Goal: Information Seeking & Learning: Understand process/instructions

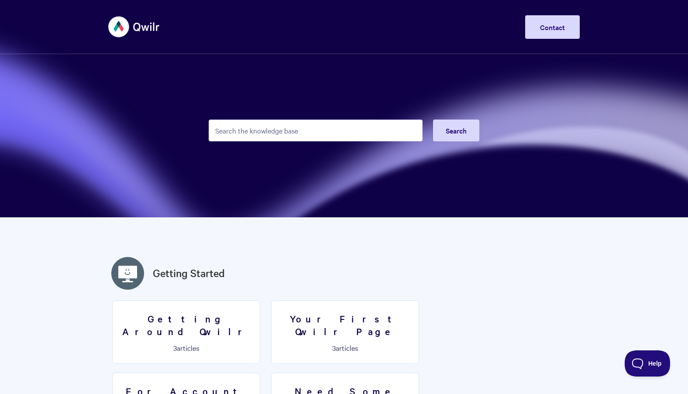
type input "j"
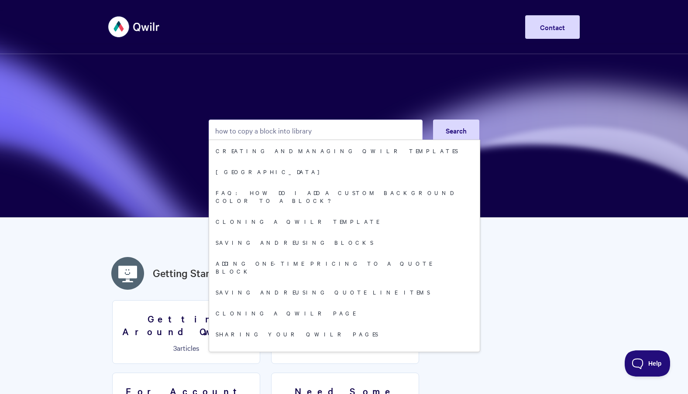
type input "how to copy a block into library"
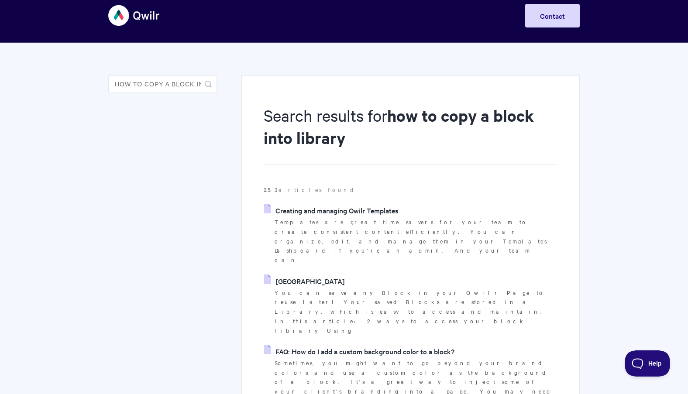
scroll to position [11, 0]
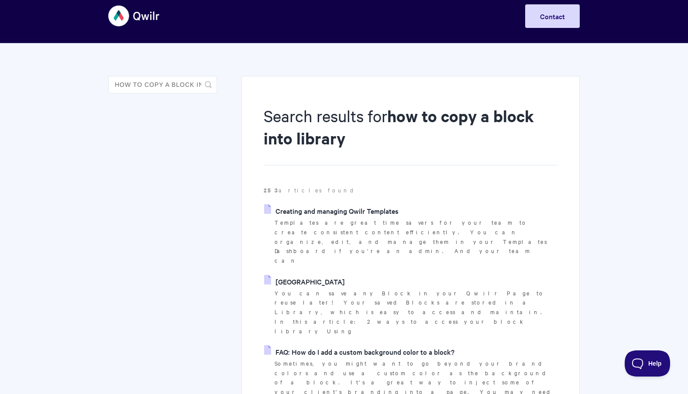
click at [303, 275] on link "[GEOGRAPHIC_DATA]" at bounding box center [304, 281] width 81 height 13
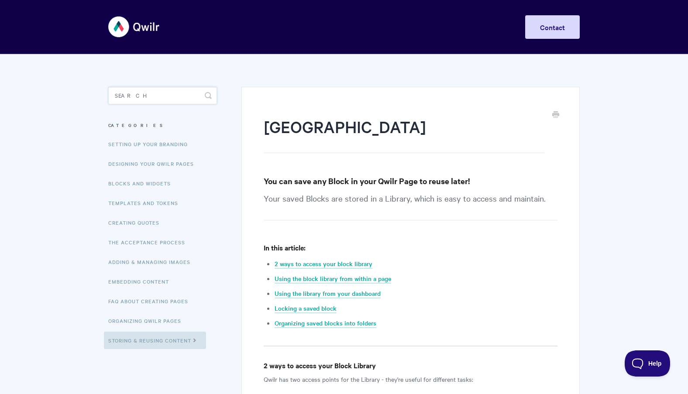
click at [129, 97] on input "Search" at bounding box center [162, 95] width 109 height 17
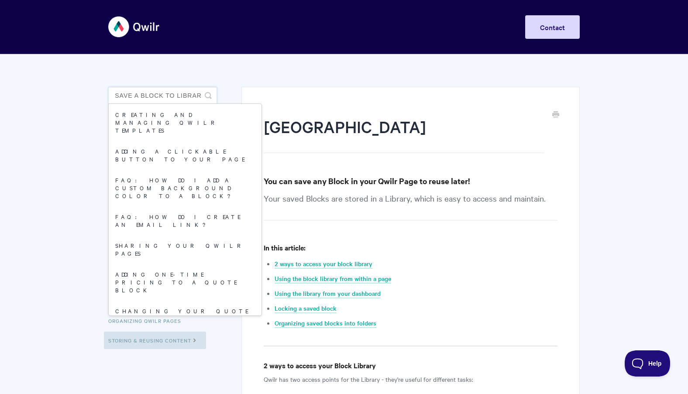
scroll to position [0, 39]
type input "how to ssave a block to library"
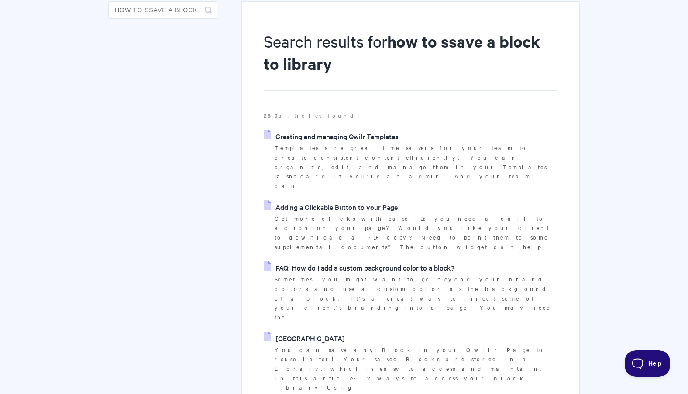
scroll to position [86, 0]
click at [287, 331] on link "[GEOGRAPHIC_DATA]" at bounding box center [304, 337] width 81 height 13
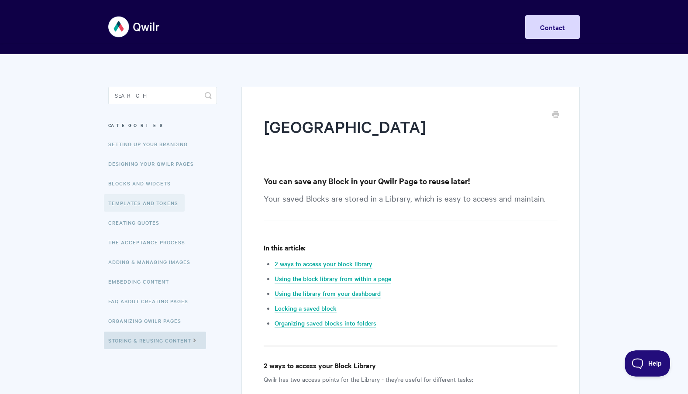
click at [131, 204] on link "Templates and Tokens" at bounding box center [144, 202] width 81 height 17
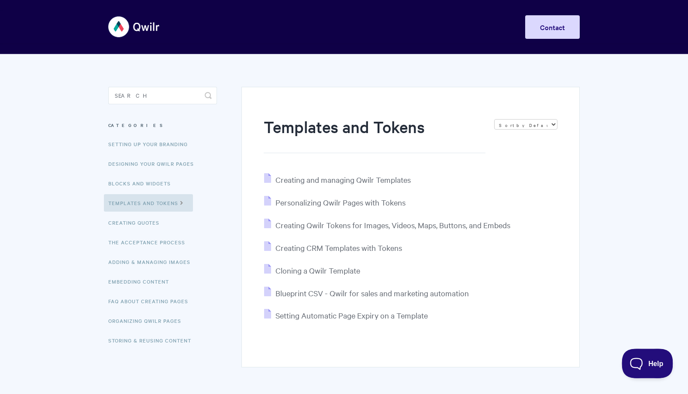
click at [644, 362] on span "Help" at bounding box center [644, 362] width 45 height 6
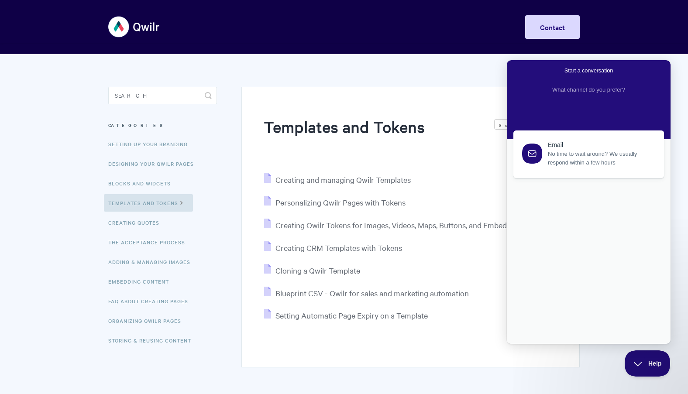
click at [70, 337] on body "Toggle Navigation Home Getting Started Creating & Editing Pages Sharing & Analy…" at bounding box center [344, 215] width 688 height 430
click at [443, 75] on section "Templates and Tokens Sort by Default Sort A-Z Sort by Popularity Sort by Last U…" at bounding box center [404, 211] width 351 height 314
click at [636, 362] on span "Help" at bounding box center [644, 362] width 45 height 6
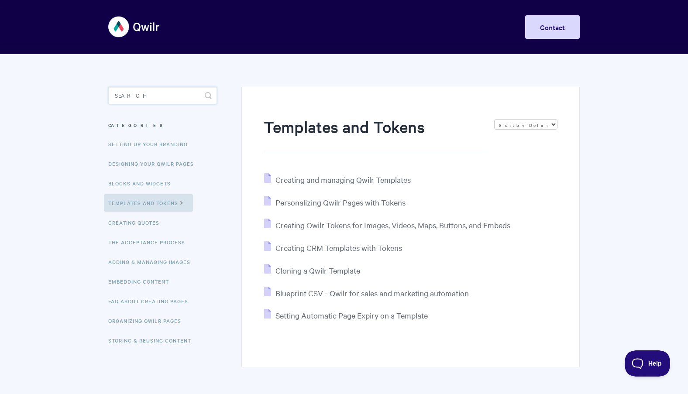
click at [153, 93] on input "Search" at bounding box center [162, 95] width 109 height 17
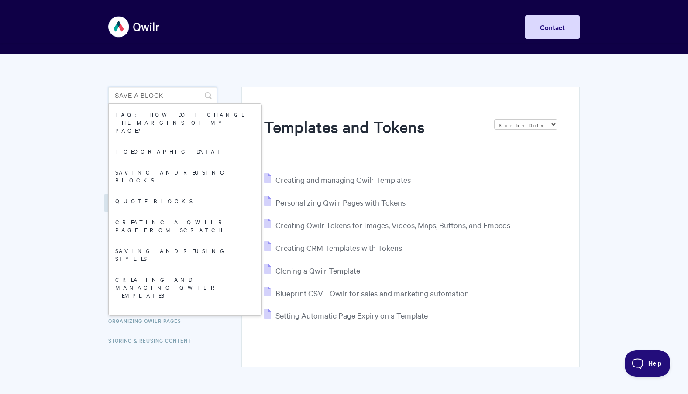
type input "save a block"
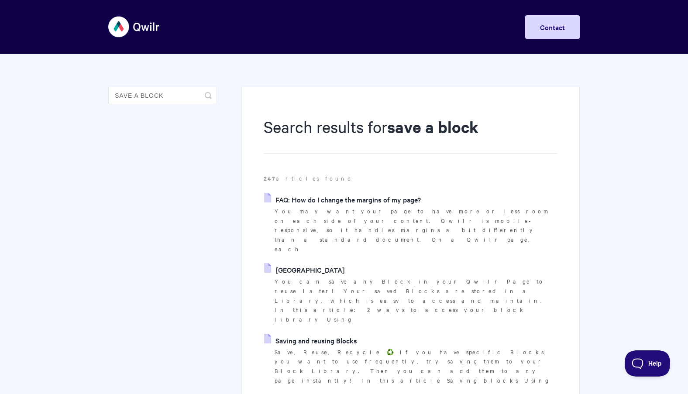
click at [315, 334] on link "Saving and reusing Blocks" at bounding box center [310, 340] width 93 height 13
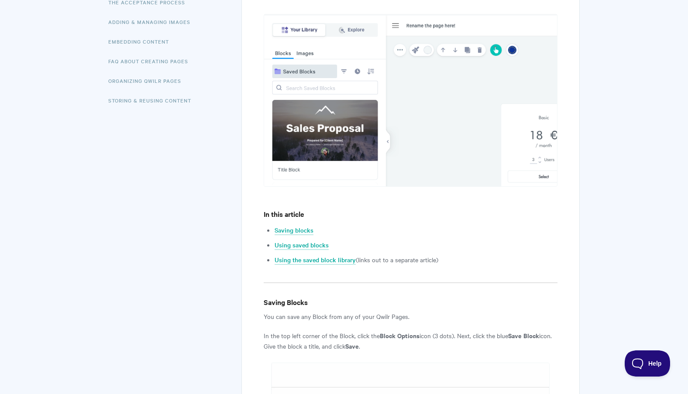
scroll to position [247, 0]
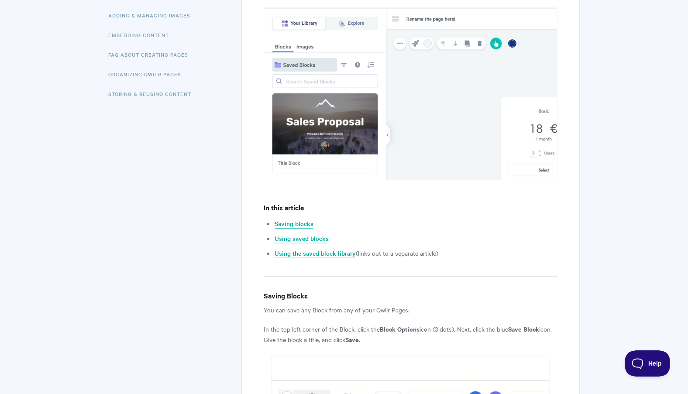
click at [294, 224] on link "Saving blocks" at bounding box center [294, 224] width 39 height 10
